Goal: Task Accomplishment & Management: Use online tool/utility

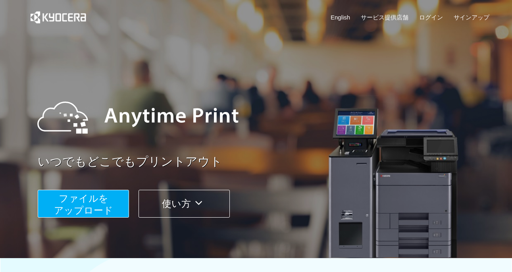
click at [81, 203] on span "ファイルを ​​アップロード" at bounding box center [83, 204] width 59 height 23
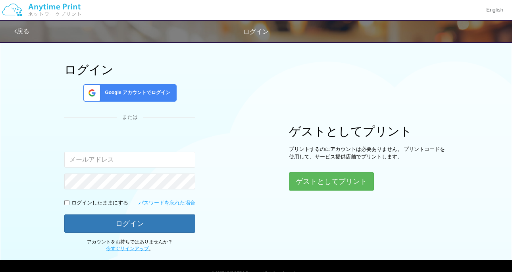
scroll to position [31, 0]
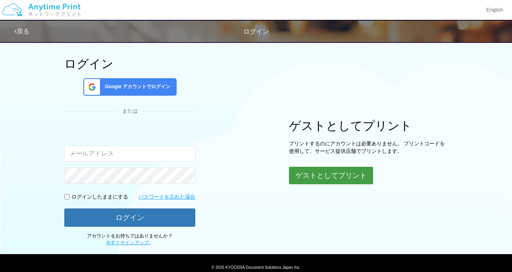
click at [310, 177] on button "ゲストとしてプリント" at bounding box center [331, 175] width 84 height 17
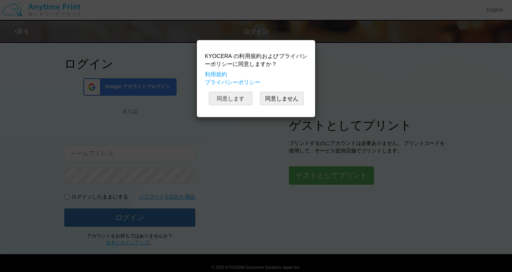
click at [224, 95] on button "同意します" at bounding box center [231, 99] width 44 height 14
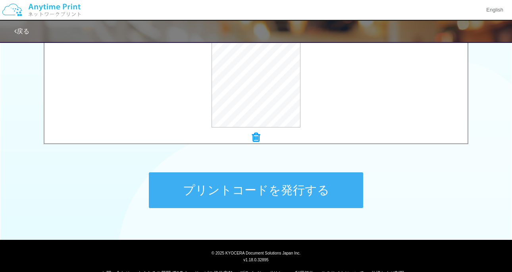
scroll to position [316, 0]
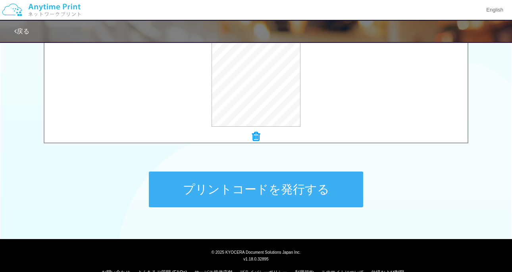
click at [234, 192] on button "プリントコードを発行する" at bounding box center [256, 190] width 214 height 36
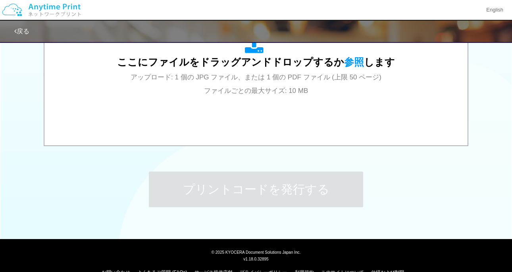
scroll to position [0, 0]
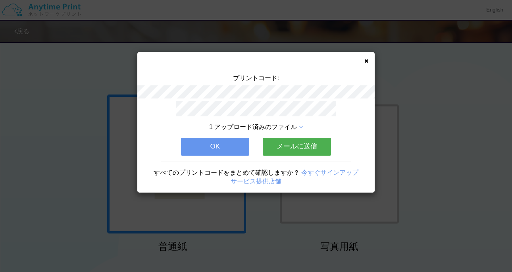
click at [291, 151] on button "メールに送信" at bounding box center [297, 146] width 68 height 17
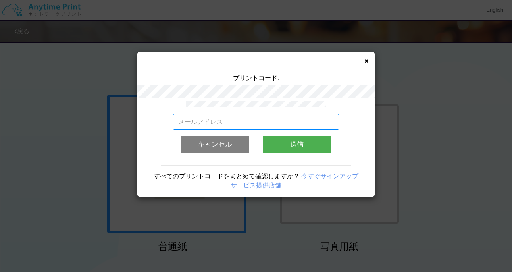
click at [232, 128] on input "email" at bounding box center [256, 122] width 166 height 16
click at [302, 118] on input "[EMAIL_ADDRESS][DOMAIN_NAME]" at bounding box center [256, 122] width 166 height 16
type input "[EMAIL_ADDRESS][DOMAIN_NAME]"
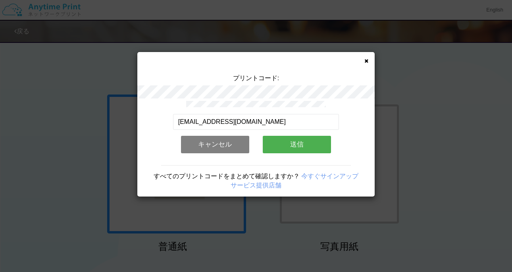
click at [320, 142] on button "送信" at bounding box center [297, 144] width 68 height 17
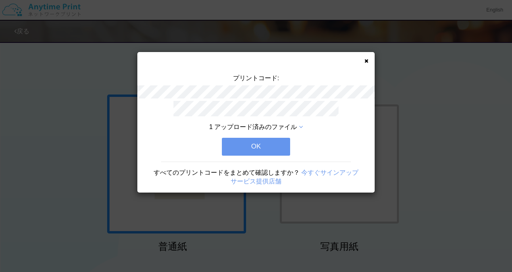
click at [264, 142] on button "OK" at bounding box center [256, 146] width 68 height 17
